Goal: Communication & Community: Connect with others

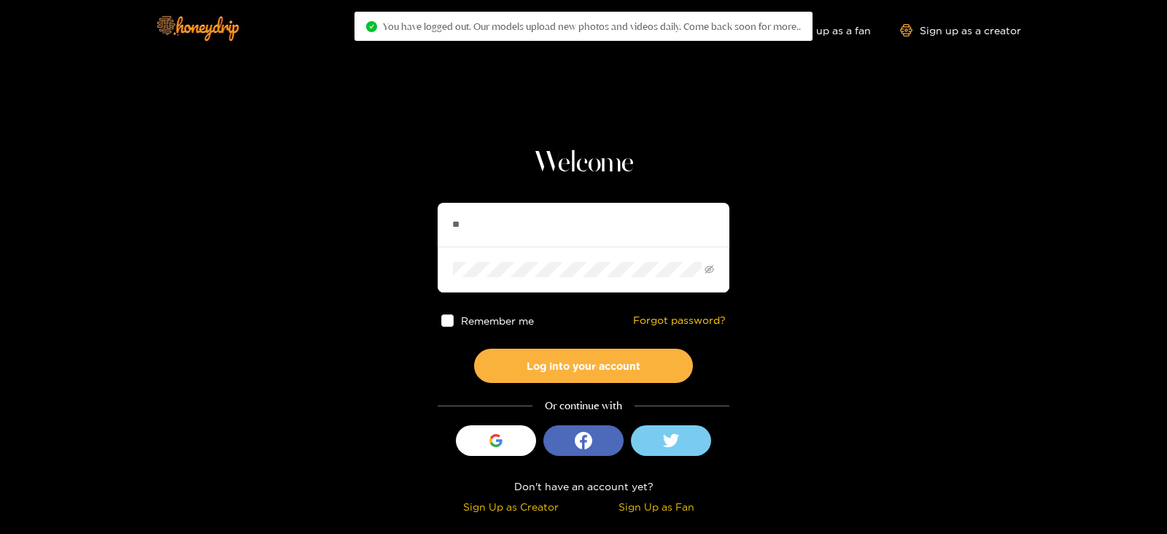
type input "*"
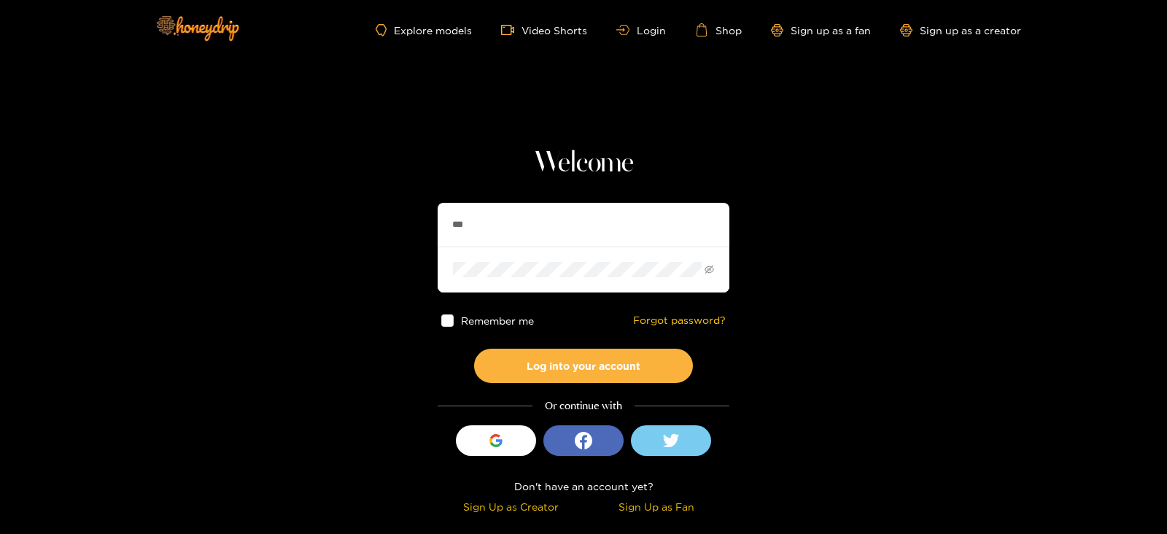
type input "********"
click at [474, 349] on button "Log into your account" at bounding box center [583, 366] width 219 height 34
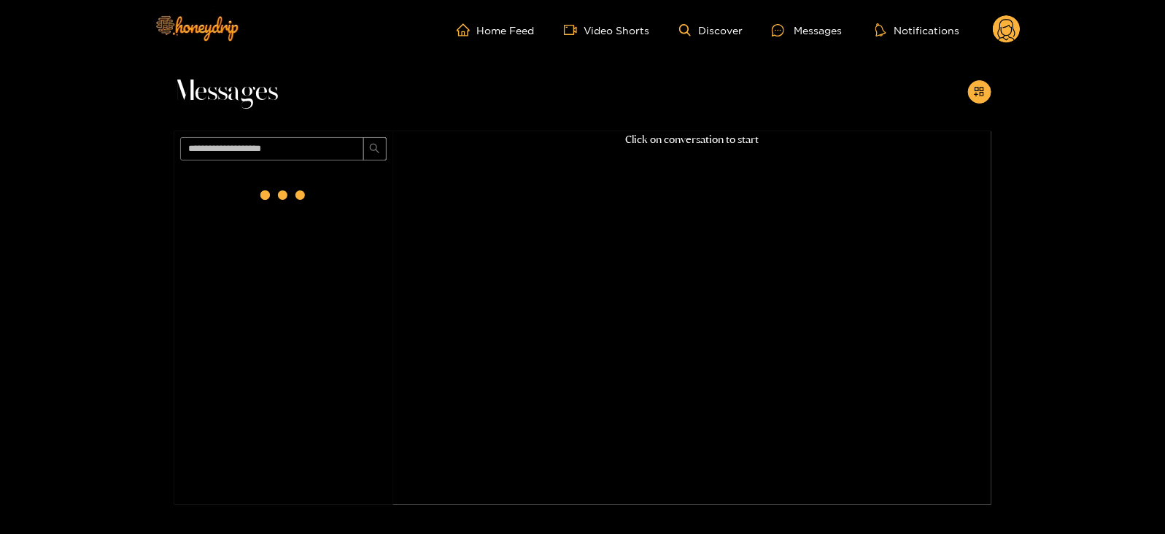
click at [331, 180] on div at bounding box center [283, 197] width 219 height 63
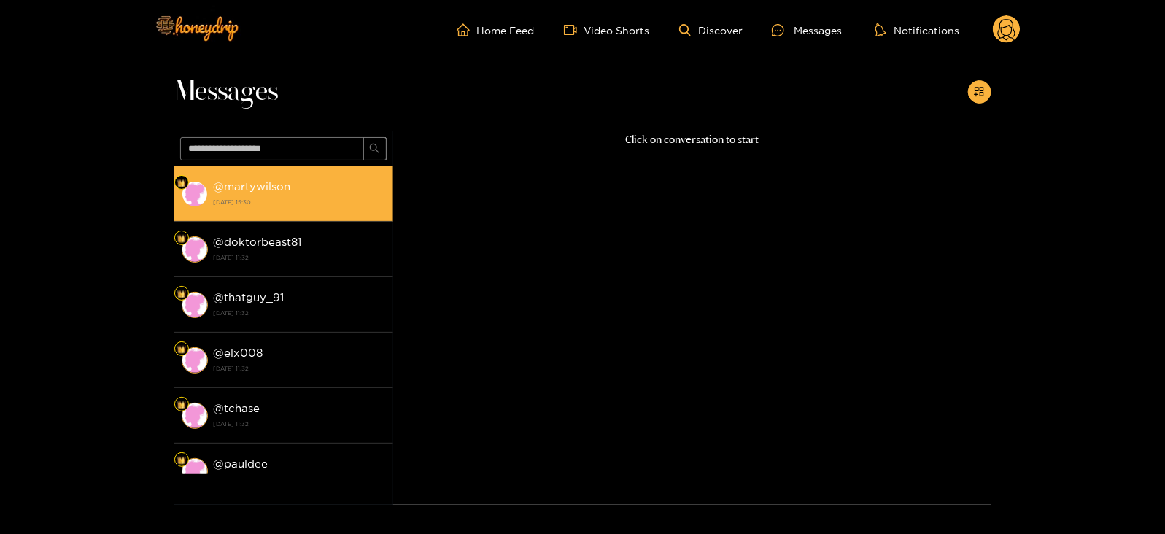
click at [346, 217] on li "@ martywilson [DATE] 15:30" at bounding box center [283, 193] width 219 height 55
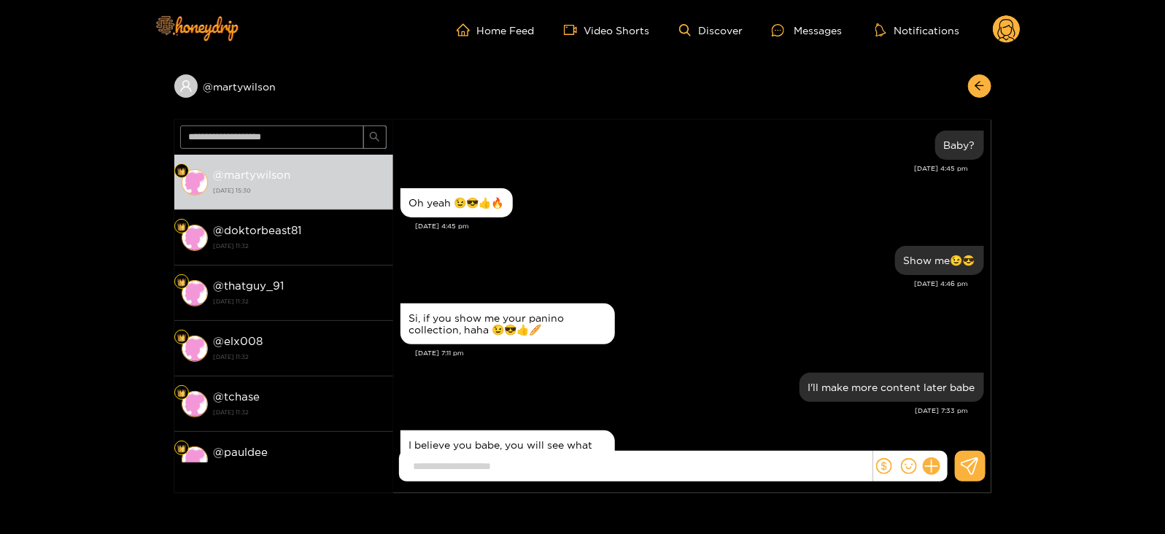
scroll to position [1339, 0]
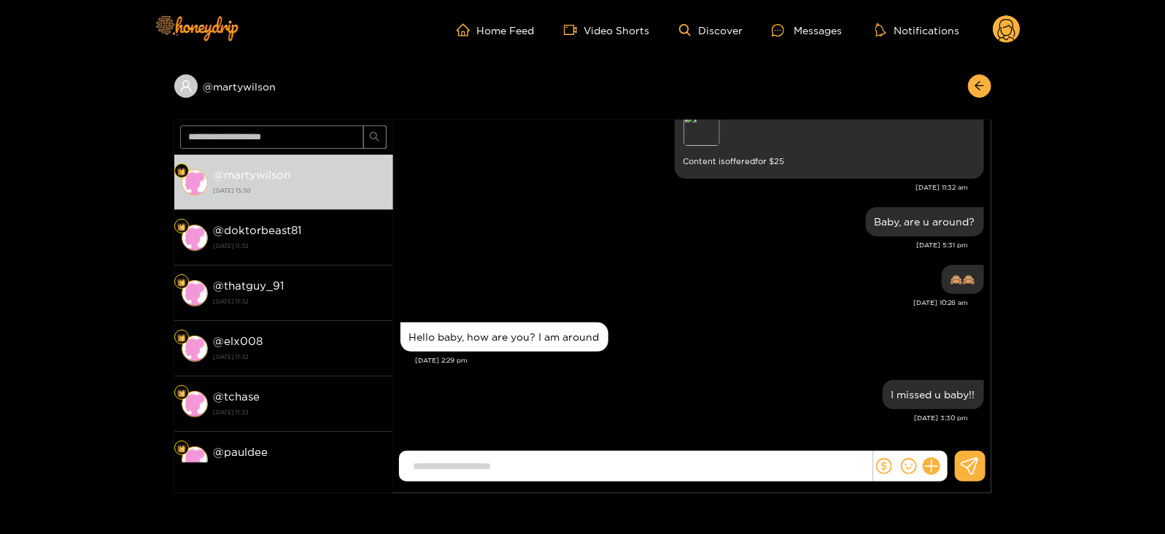
click at [1009, 36] on icon at bounding box center [1007, 32] width 18 height 26
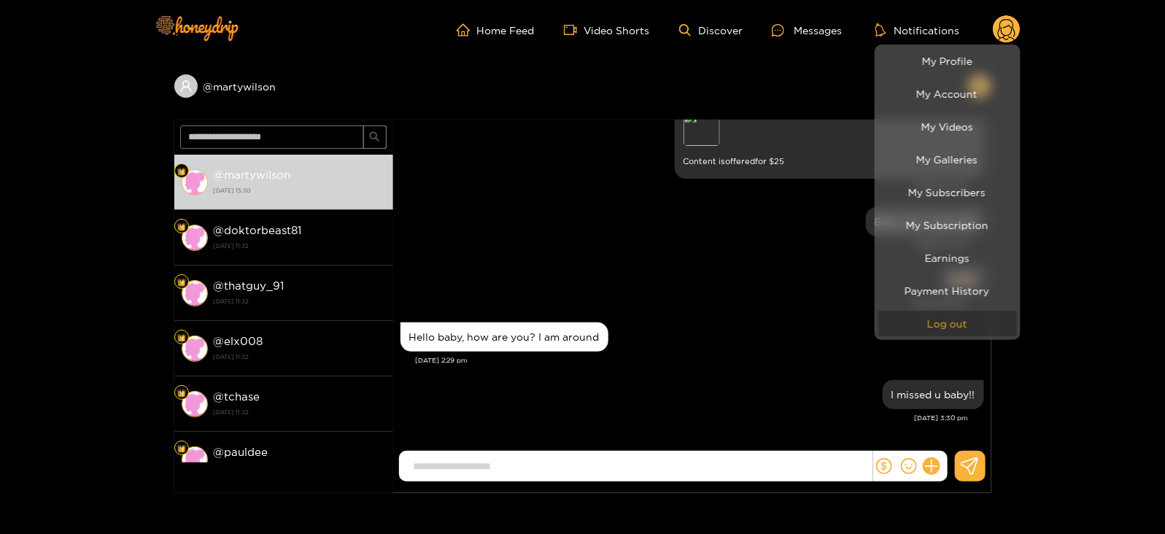
click at [919, 328] on button "Log out" at bounding box center [947, 324] width 139 height 26
